Goal: Find specific page/section: Find specific page/section

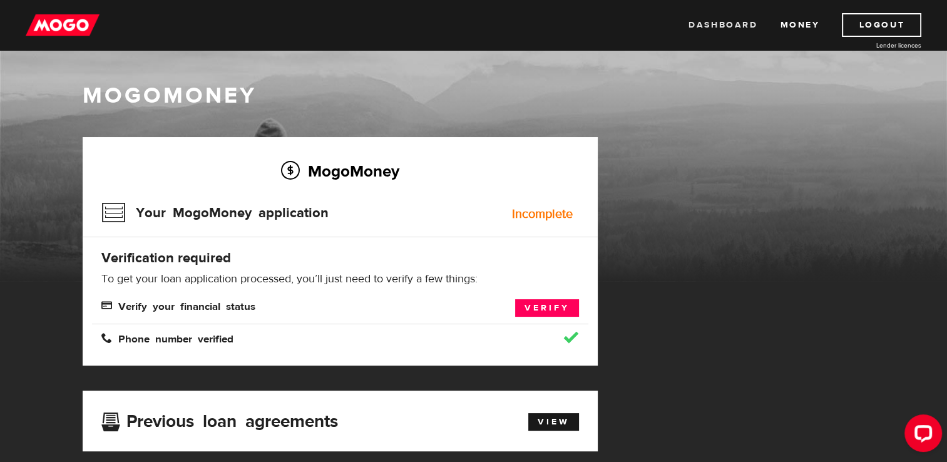
click at [709, 21] on link "Dashboard" at bounding box center [722, 25] width 69 height 24
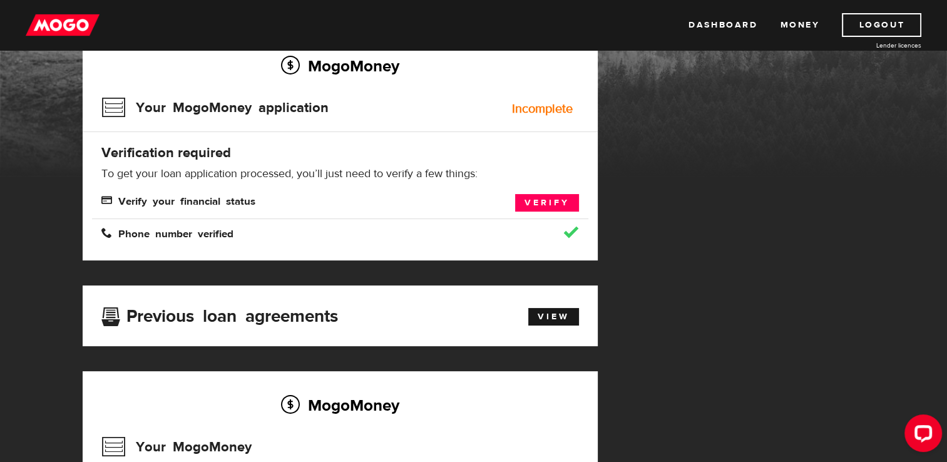
scroll to position [125, 0]
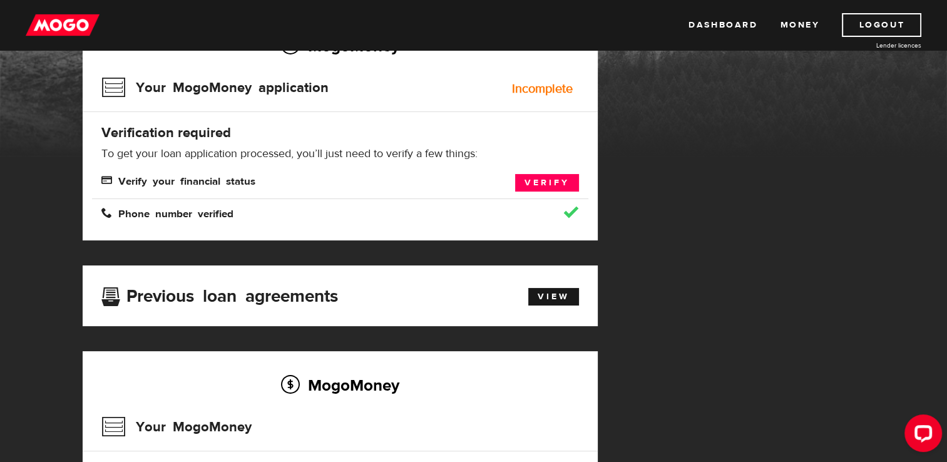
click at [716, 328] on div "MogoMoney Your MogoMoney application Expired Your MogoMoney credit decision has…" at bounding box center [473, 309] width 801 height 595
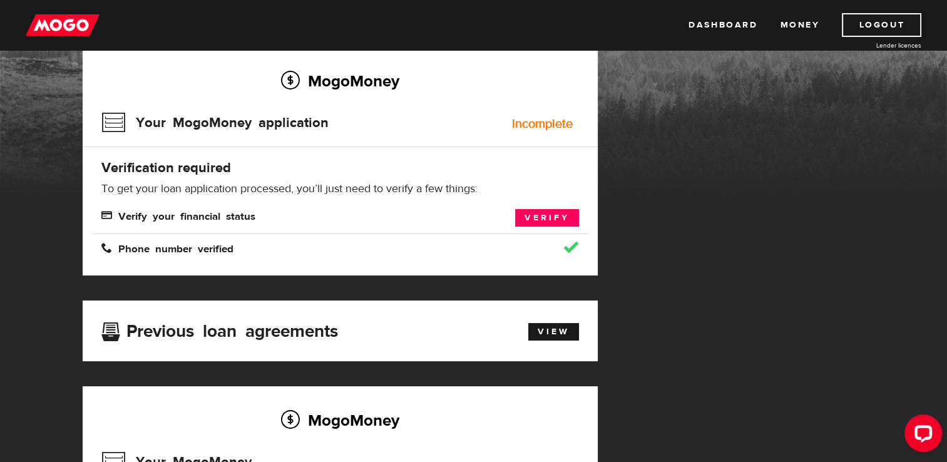
scroll to position [0, 0]
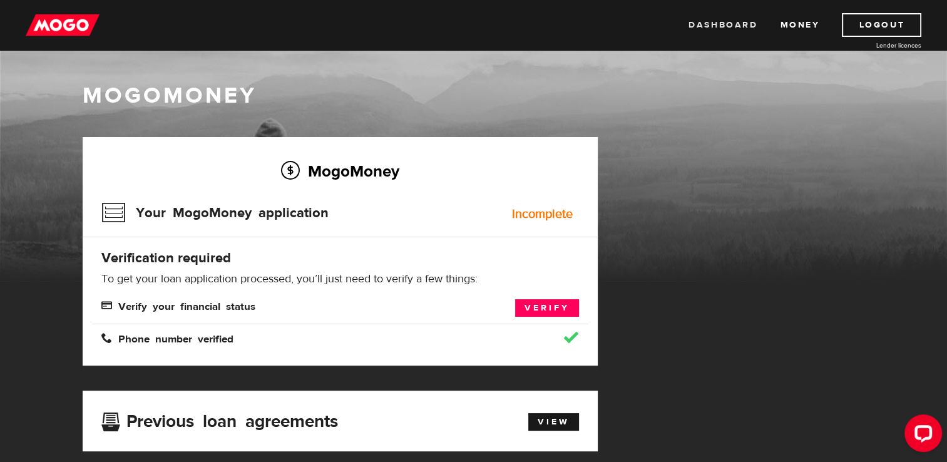
click at [718, 21] on link "Dashboard" at bounding box center [722, 25] width 69 height 24
